Goal: Browse casually: Explore the website without a specific task or goal

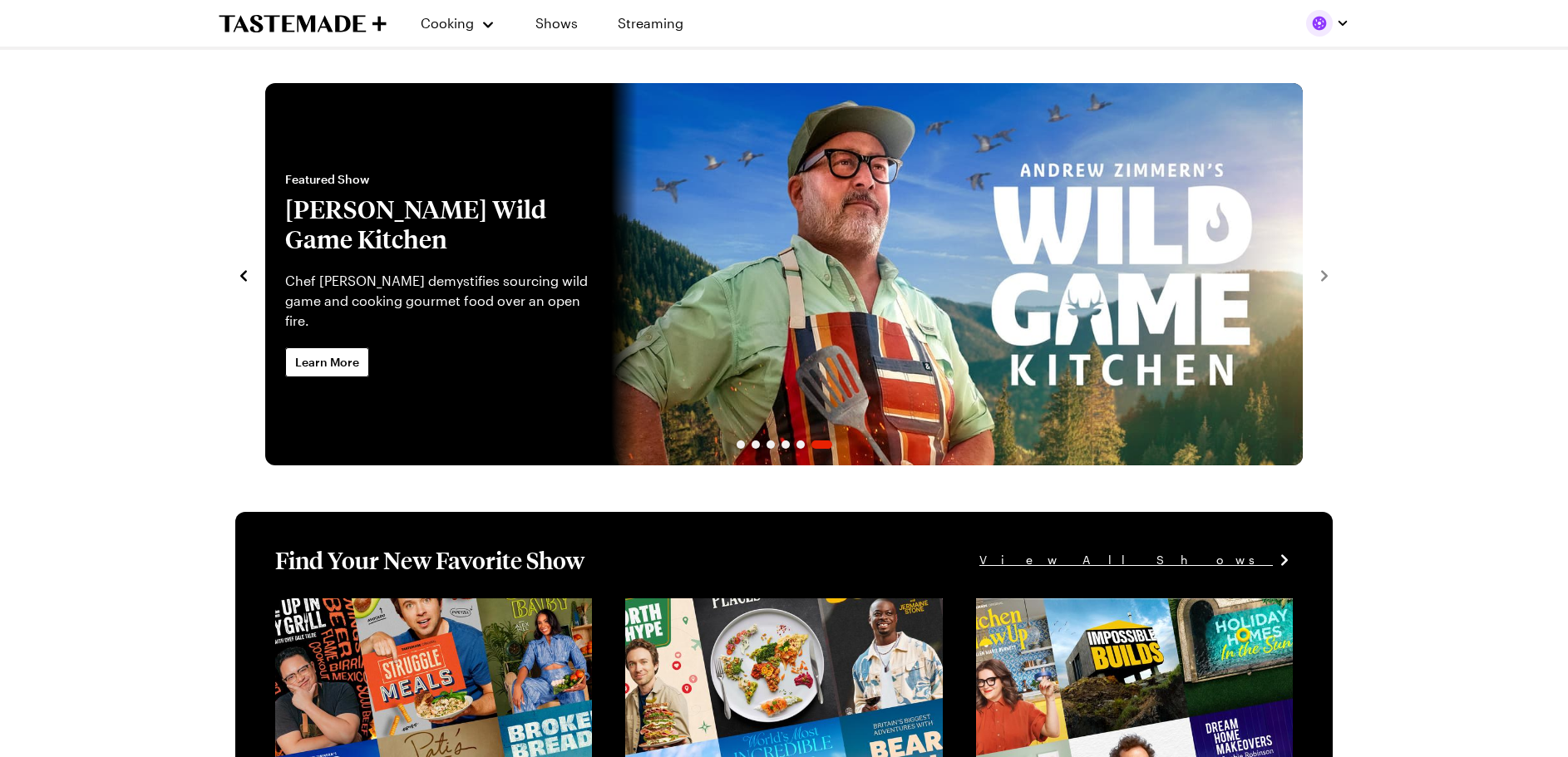
drag, startPoint x: 1454, startPoint y: 102, endPoint x: 1390, endPoint y: 65, distance: 73.9
